Goal: Check status

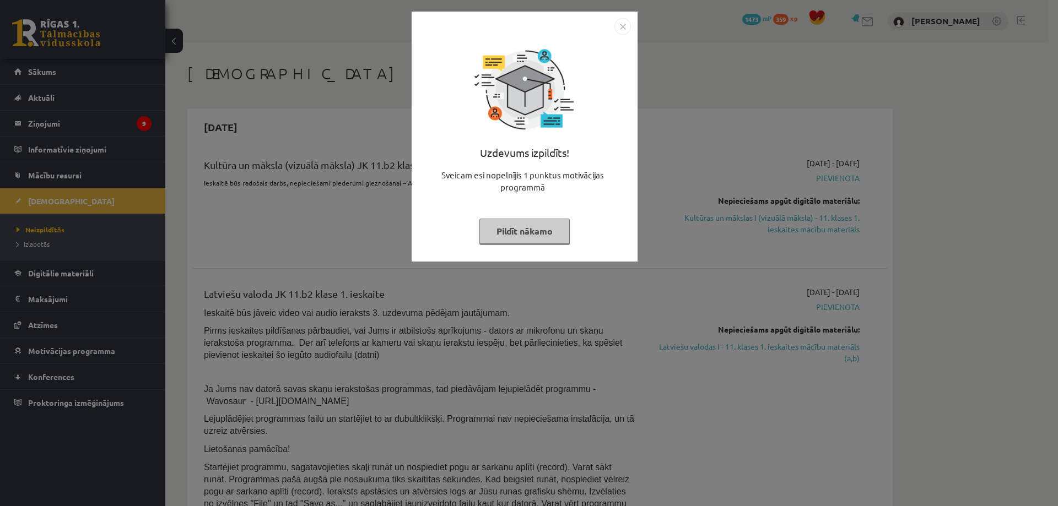
click at [728, 178] on div "Uzdevums izpildīts! Sveicam esi nopelnījis 1 punktus motivācijas programmā Pild…" at bounding box center [529, 253] width 1058 height 506
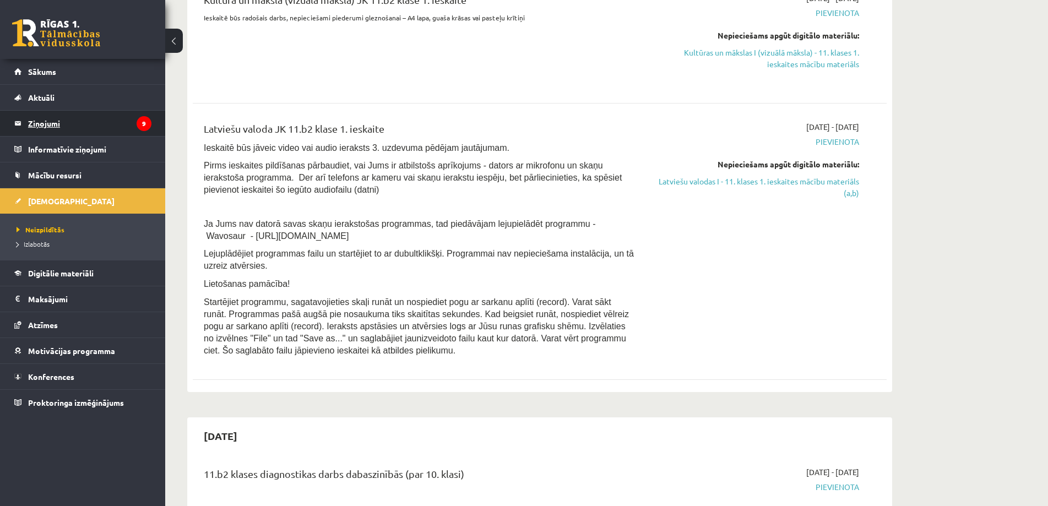
scroll to position [55, 0]
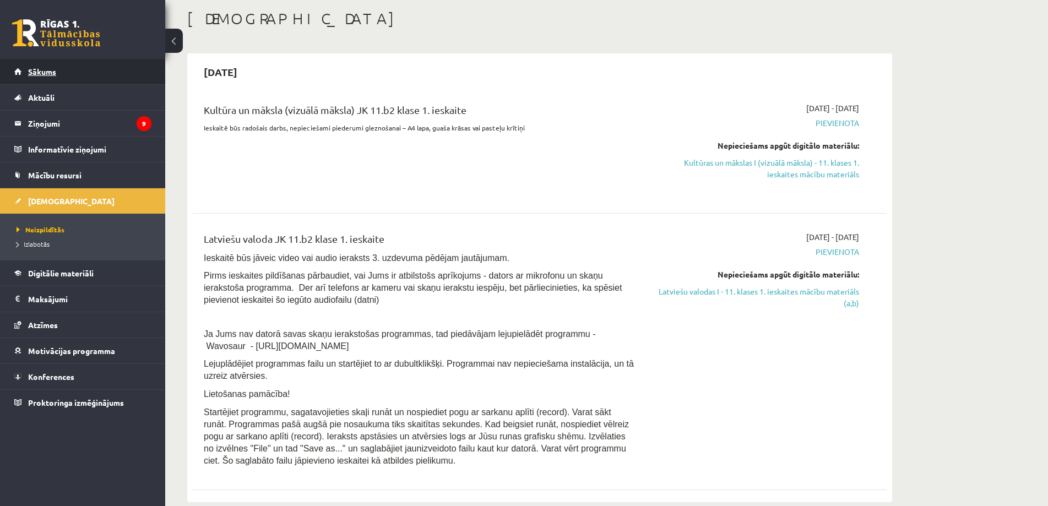
click at [42, 75] on span "Sākums" at bounding box center [42, 72] width 28 height 10
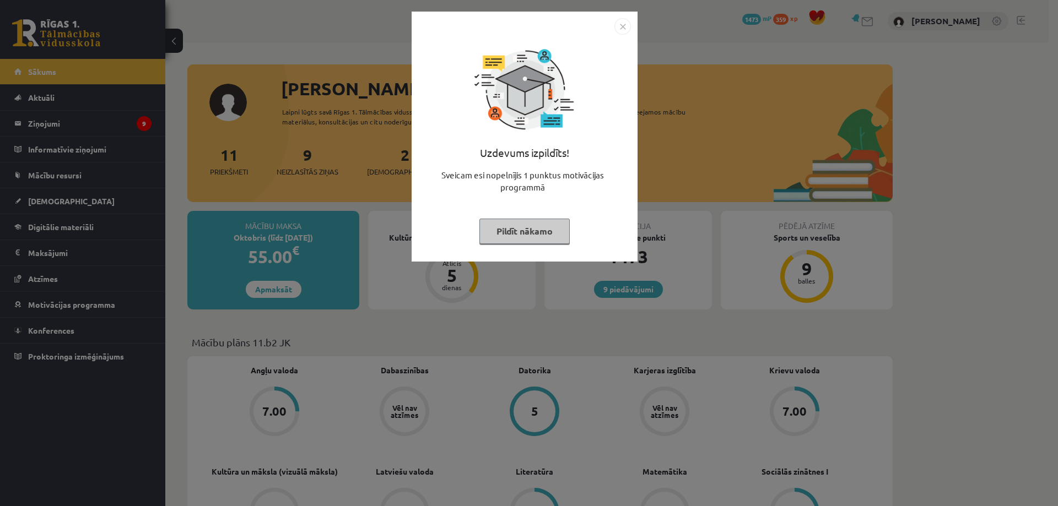
click at [61, 240] on div "Uzdevums izpildīts! Sveicam esi nopelnījis 1 punktus motivācijas programmā Pild…" at bounding box center [529, 253] width 1058 height 506
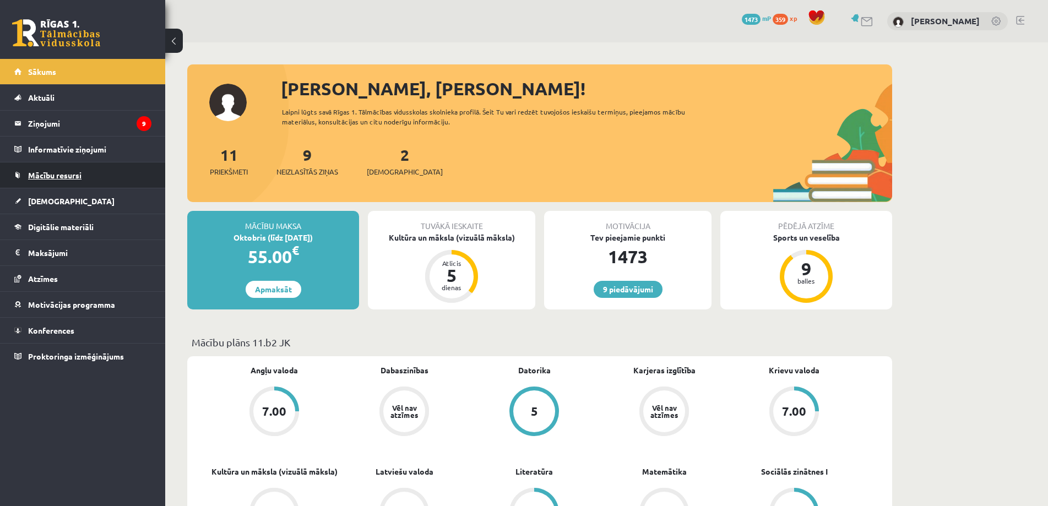
click at [64, 186] on link "Mācību resursi" at bounding box center [82, 175] width 137 height 25
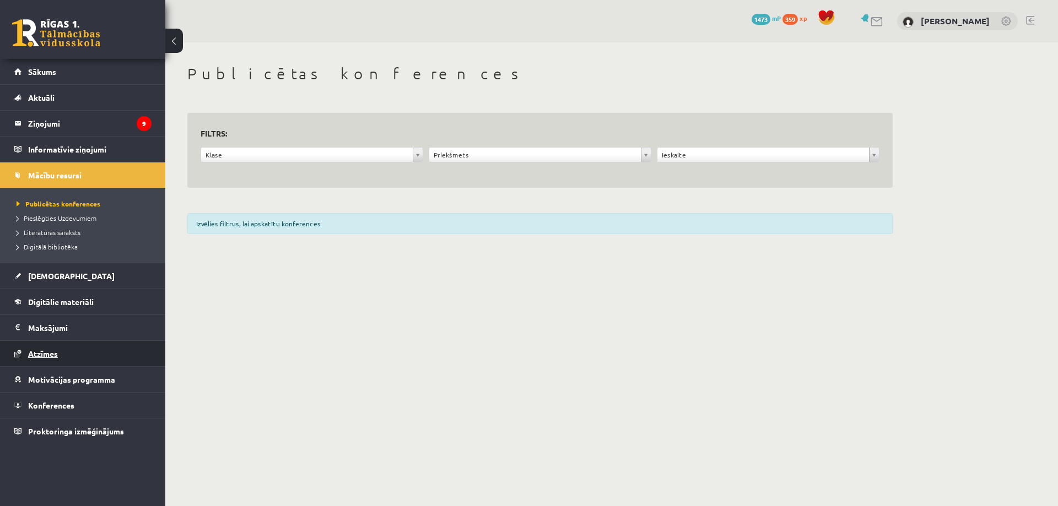
click at [44, 346] on link "Atzīmes" at bounding box center [82, 353] width 137 height 25
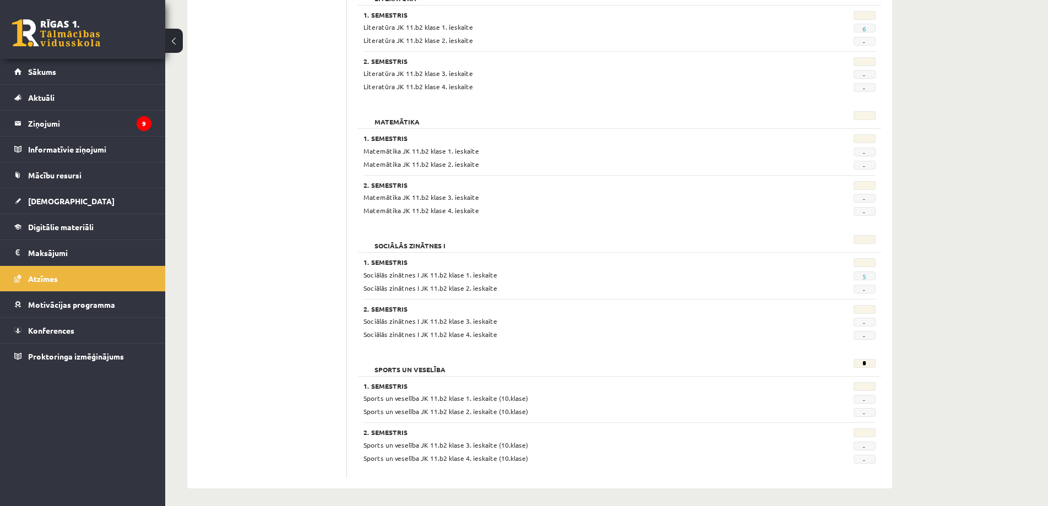
scroll to position [941, 0]
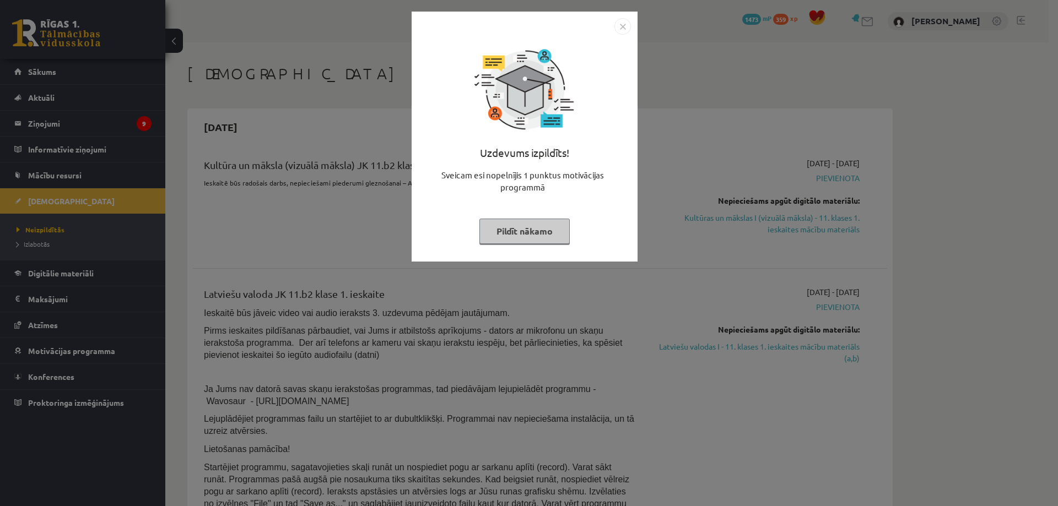
click at [675, 146] on div "Uzdevums izpildīts! Sveicam esi nopelnījis 1 punktus motivācijas programmā Pild…" at bounding box center [529, 253] width 1058 height 506
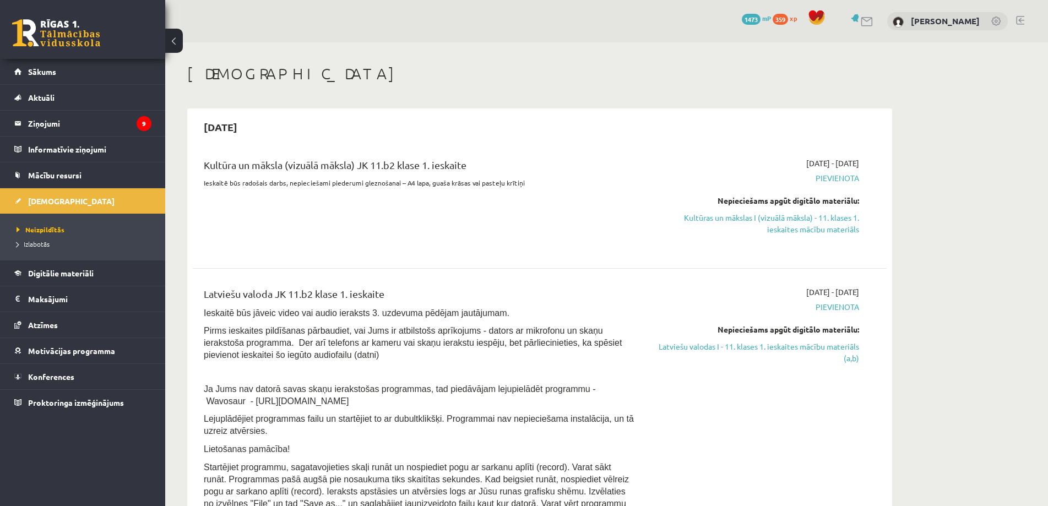
scroll to position [220, 0]
